Goal: Task Accomplishment & Management: Manage account settings

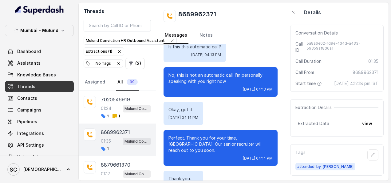
scroll to position [496, 0]
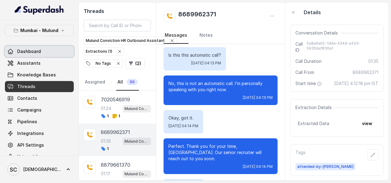
click at [36, 50] on span "Dashboard" at bounding box center [29, 51] width 24 height 6
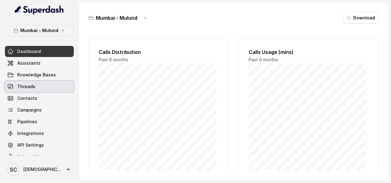
click at [29, 88] on span "Threads" at bounding box center [26, 86] width 18 height 6
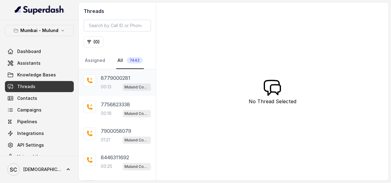
click at [115, 82] on div "8779000281 00:13 Mulund Conviction HR Outbound Assistant" at bounding box center [126, 82] width 50 height 17
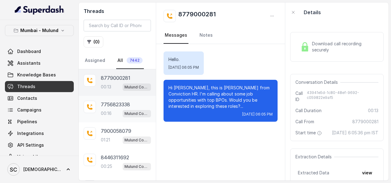
click at [113, 97] on div "7756823338 00:16 Mulund Conviction HR Outbound Assistant" at bounding box center [117, 109] width 77 height 26
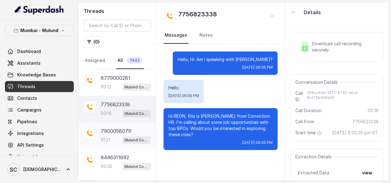
click at [113, 126] on div "7900058079 01:21 Mulund Conviction HR Outbound Assistant" at bounding box center [117, 135] width 77 height 26
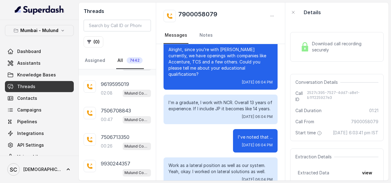
scroll to position [168, 0]
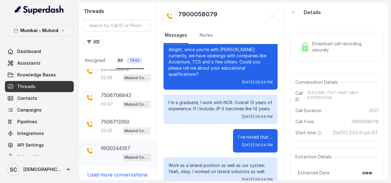
click at [114, 144] on p "9930244357" at bounding box center [116, 147] width 30 height 7
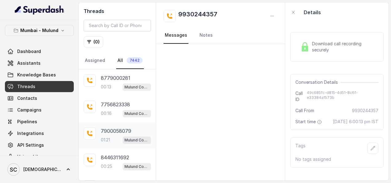
click at [109, 127] on p "7900058079" at bounding box center [116, 130] width 30 height 7
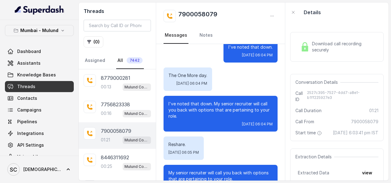
scroll to position [254, 0]
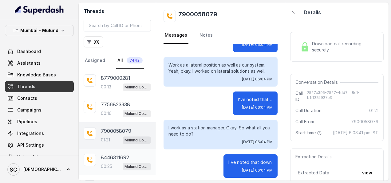
click at [115, 157] on p "8446311692" at bounding box center [115, 156] width 28 height 7
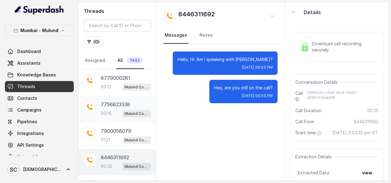
click at [117, 103] on p "7756823338" at bounding box center [115, 104] width 29 height 7
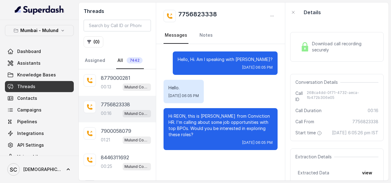
click at [129, 60] on span "7442" at bounding box center [135, 60] width 16 height 6
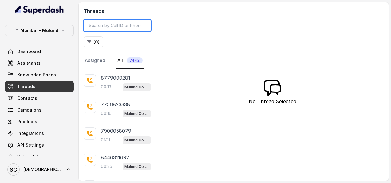
click at [129, 21] on input "search" at bounding box center [117, 26] width 67 height 12
click at [93, 41] on button "( 0 )" at bounding box center [94, 41] width 20 height 11
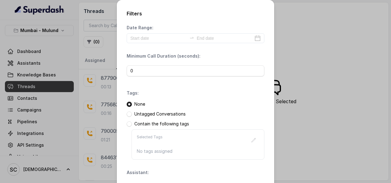
click at [163, 116] on div "None Untagged Conversations Contain the following tags Selected Tags No tags as…" at bounding box center [196, 130] width 138 height 58
click at [163, 111] on p "Untagged Conversations" at bounding box center [159, 114] width 51 height 6
click at [129, 115] on span at bounding box center [129, 113] width 5 height 5
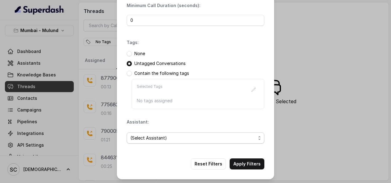
click at [175, 137] on span "(Select Assistant)" at bounding box center [192, 137] width 125 height 7
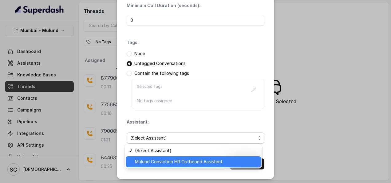
click at [185, 164] on span "Mulund Conviction HR Outbound Assistant" at bounding box center [196, 161] width 122 height 7
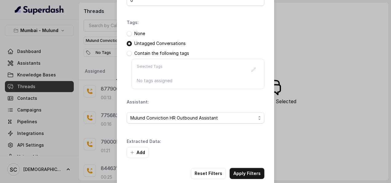
scroll to position [80, 0]
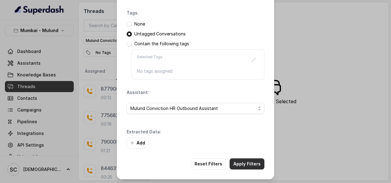
click at [247, 158] on button "Apply Filters" at bounding box center [247, 163] width 35 height 11
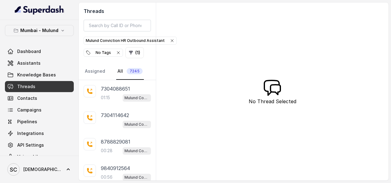
click at [125, 65] on link "All 7245" at bounding box center [130, 71] width 28 height 17
click at [128, 70] on span "7245" at bounding box center [135, 71] width 16 height 6
click at [132, 68] on span "7245" at bounding box center [135, 71] width 16 height 6
click at [106, 51] on div "No Tags" at bounding box center [103, 53] width 35 height 6
click at [92, 53] on button "( 1 )" at bounding box center [93, 52] width 18 height 11
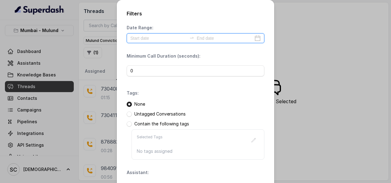
click at [177, 40] on input at bounding box center [158, 38] width 57 height 7
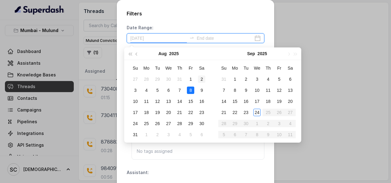
type input "[DATE]"
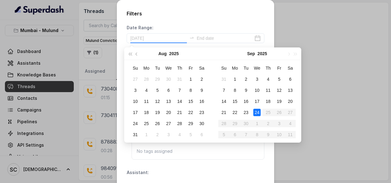
click at [257, 109] on div "24" at bounding box center [256, 112] width 7 height 7
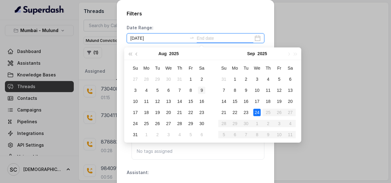
type input "[DATE]"
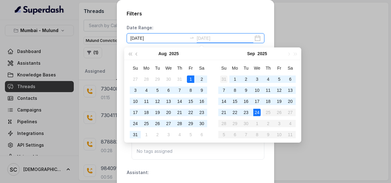
type input "[DATE]"
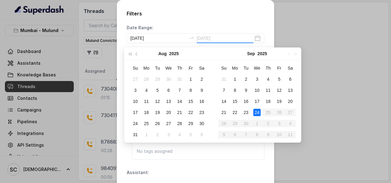
click at [257, 113] on div "24" at bounding box center [256, 112] width 7 height 7
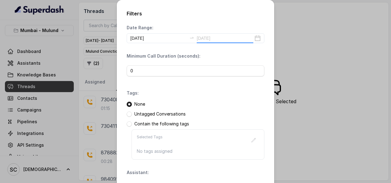
type input "[DATE]"
click at [178, 113] on p "Untagged Conversations" at bounding box center [159, 114] width 51 height 6
click at [145, 114] on p "Untagged Conversations" at bounding box center [159, 114] width 51 height 6
click at [127, 112] on span at bounding box center [129, 113] width 5 height 5
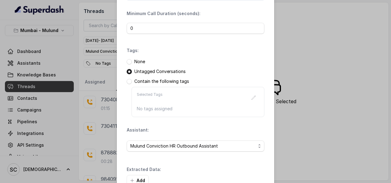
scroll to position [80, 0]
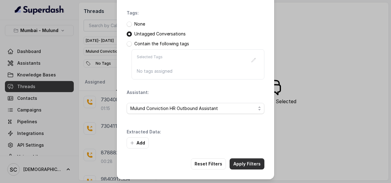
drag, startPoint x: 241, startPoint y: 164, endPoint x: 231, endPoint y: 157, distance: 11.8
click at [237, 163] on button "Apply Filters" at bounding box center [247, 163] width 35 height 11
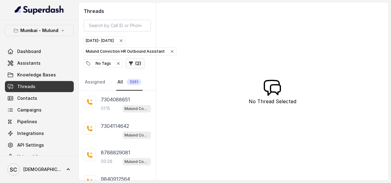
click at [139, 63] on button "( 2 )" at bounding box center [134, 63] width 19 height 11
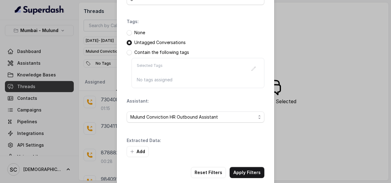
scroll to position [80, 0]
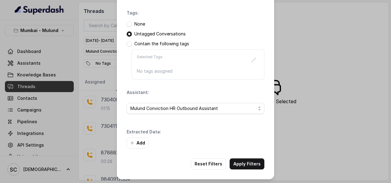
click at [127, 21] on div "None" at bounding box center [196, 24] width 138 height 6
click at [127, 24] on span at bounding box center [129, 24] width 5 height 5
click at [129, 37] on div "None Untagged Conversations Contain the following tags Selected Tags No tags as…" at bounding box center [196, 50] width 138 height 58
click at [129, 31] on span at bounding box center [129, 33] width 5 height 5
click at [136, 137] on button "Add" at bounding box center [138, 142] width 22 height 11
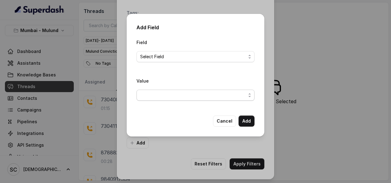
click at [181, 94] on span "button" at bounding box center [196, 95] width 118 height 11
click at [252, 54] on div "Field Select Field Value" at bounding box center [196, 71] width 118 height 67
click at [246, 58] on span "Select Field" at bounding box center [196, 56] width 118 height 11
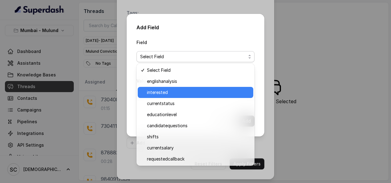
click at [176, 90] on span "interested" at bounding box center [198, 92] width 103 height 7
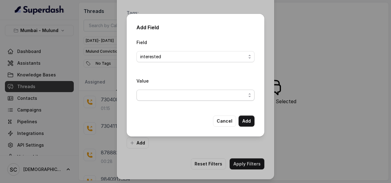
click at [177, 94] on span "button" at bounding box center [196, 95] width 118 height 11
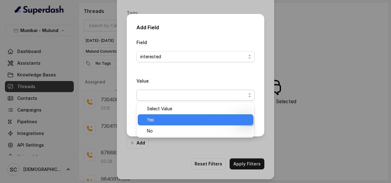
click at [180, 115] on div "Yes" at bounding box center [196, 119] width 116 height 11
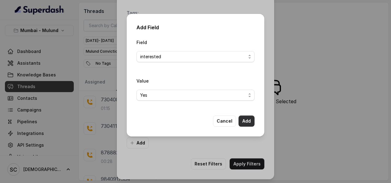
click at [249, 116] on button "Add" at bounding box center [247, 120] width 16 height 11
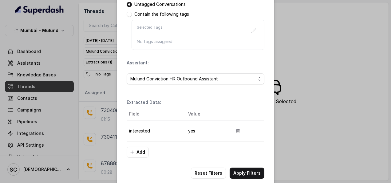
scroll to position [118, 0]
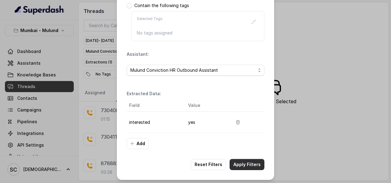
click at [239, 160] on button "Apply Filters" at bounding box center [247, 164] width 35 height 11
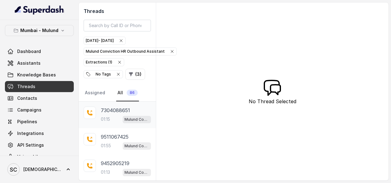
click at [94, 118] on div "7304088651 01:15 Mulund Conviction HR Outbound Assistant" at bounding box center [117, 114] width 77 height 26
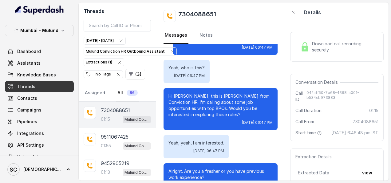
scroll to position [11, 0]
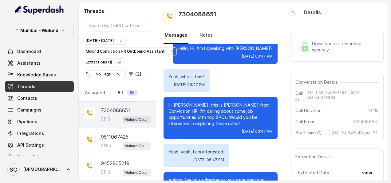
click at [209, 34] on link "Notes" at bounding box center [206, 35] width 16 height 17
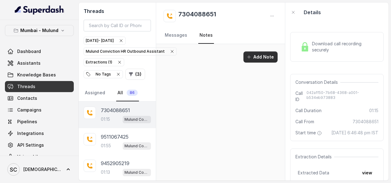
click at [254, 51] on div "Add Note" at bounding box center [220, 59] width 129 height 31
drag, startPoint x: 254, startPoint y: 51, endPoint x: 260, endPoint y: 60, distance: 10.7
click at [260, 60] on button "Add Note" at bounding box center [261, 56] width 34 height 11
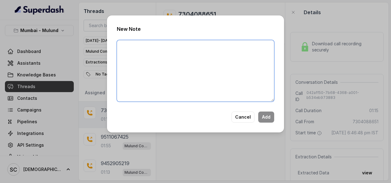
click at [168, 49] on textarea at bounding box center [195, 71] width 157 height 62
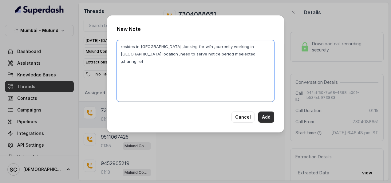
type textarea "resides in [GEOGRAPHIC_DATA] ,looking for wfh ,currently working in [GEOGRAPHIC…"
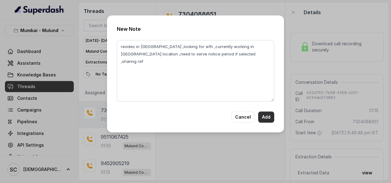
click at [268, 113] on button "Add" at bounding box center [266, 116] width 16 height 11
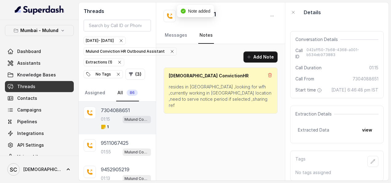
scroll to position [51, 0]
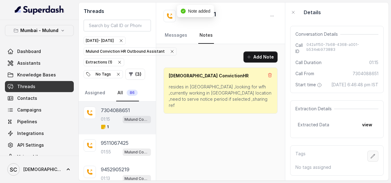
click at [371, 156] on icon "button" at bounding box center [373, 155] width 5 height 5
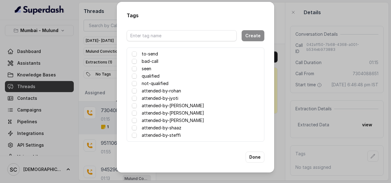
click at [173, 135] on label "attended-by-steffi" at bounding box center [161, 134] width 39 height 7
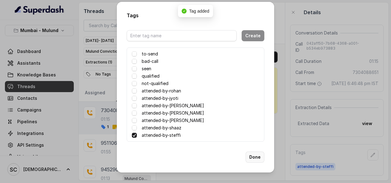
click at [254, 157] on button "Done" at bounding box center [255, 156] width 19 height 11
